Goal: Browse casually

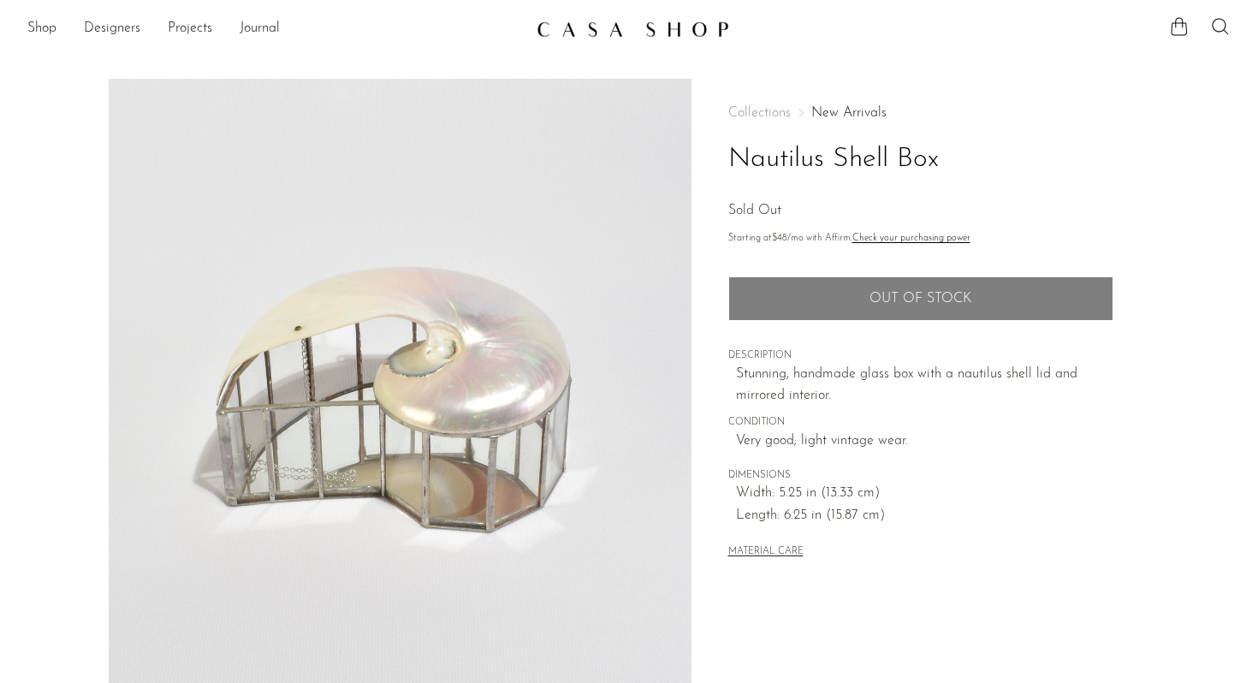
click at [841, 111] on link "New Arrivals" at bounding box center [848, 113] width 75 height 14
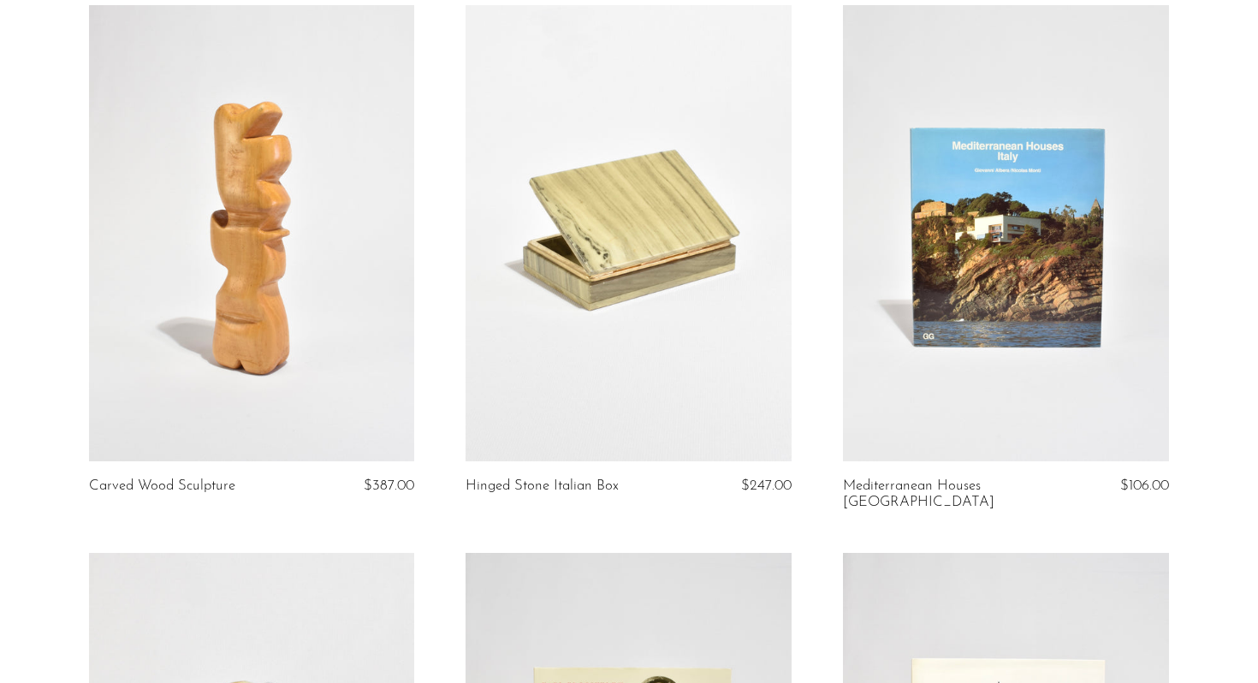
scroll to position [1753, 0]
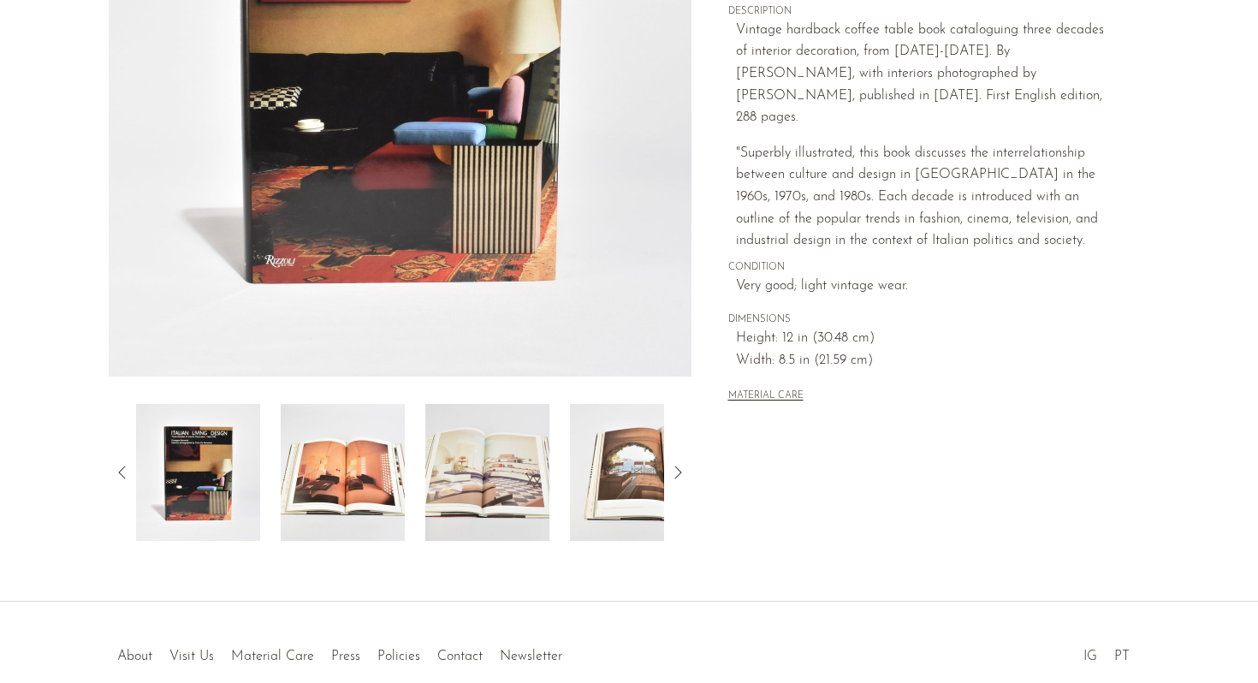
scroll to position [431, 0]
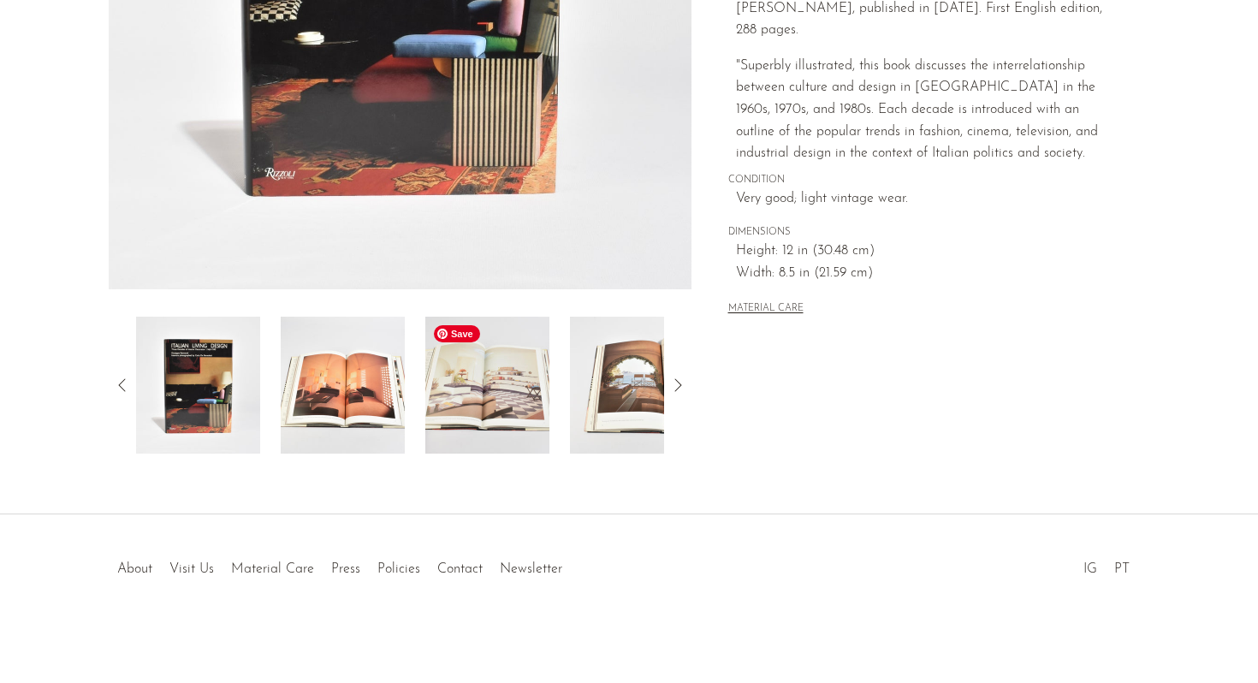
click at [503, 411] on img at bounding box center [487, 385] width 124 height 137
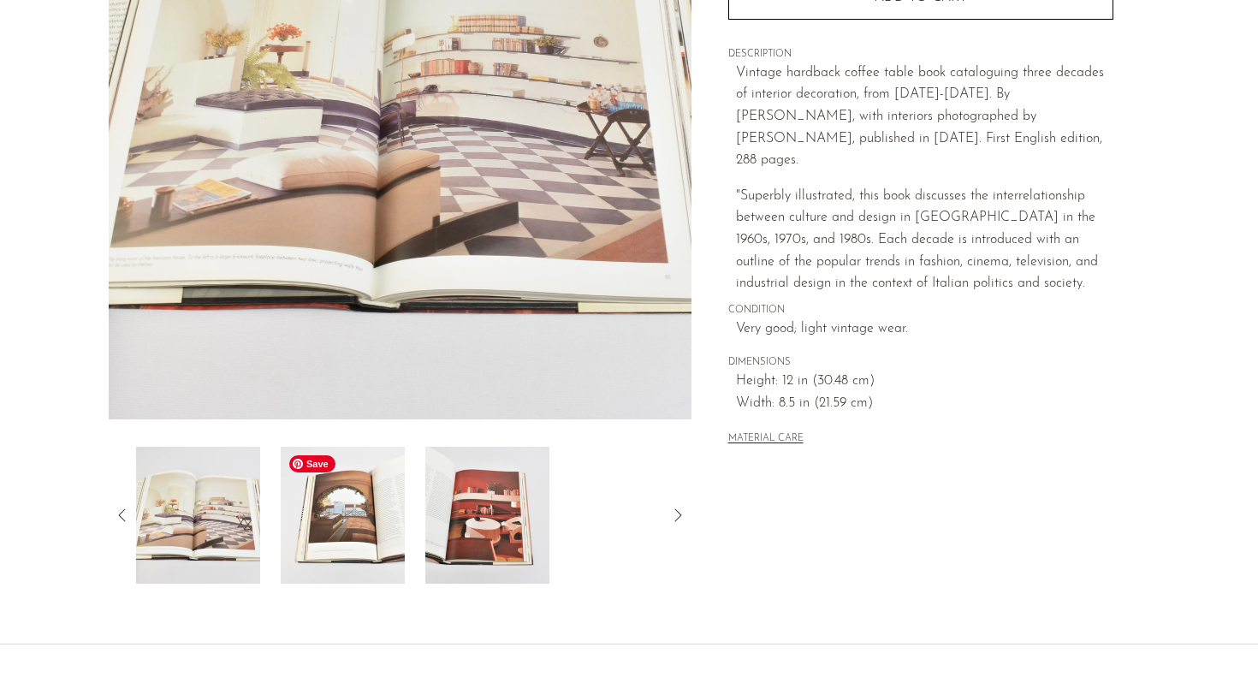
scroll to position [310, 0]
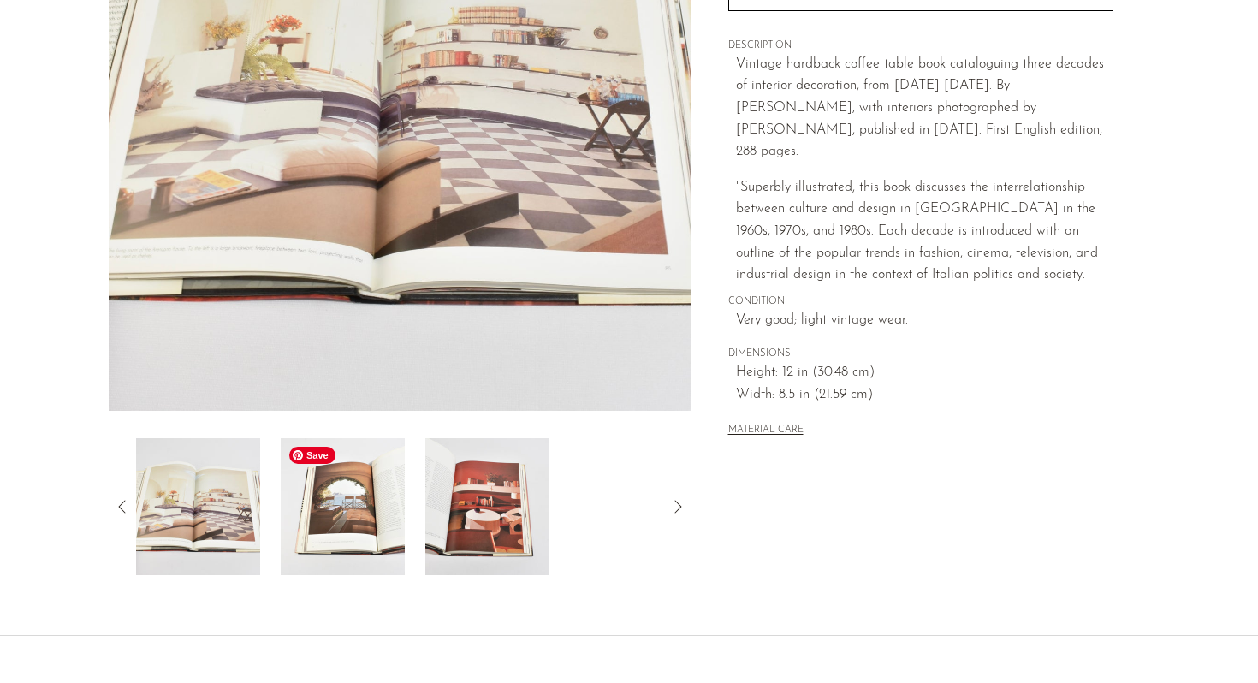
click at [401, 521] on img at bounding box center [343, 506] width 124 height 137
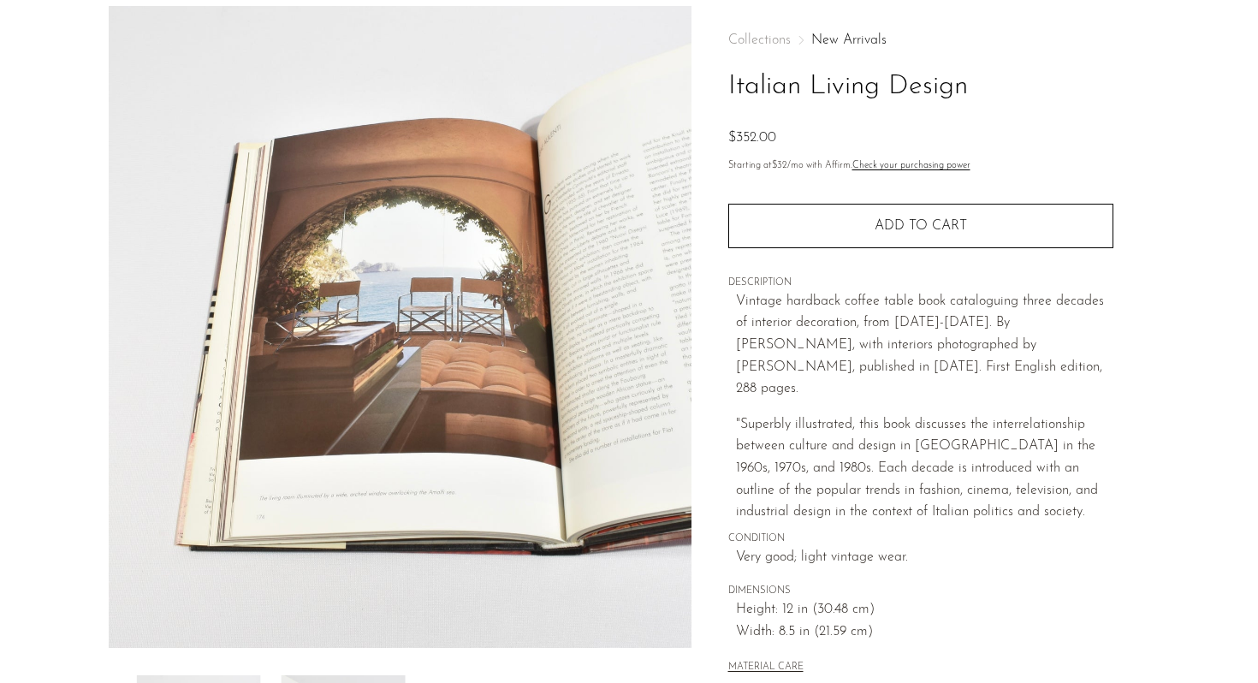
scroll to position [43, 0]
